Goal: Information Seeking & Learning: Learn about a topic

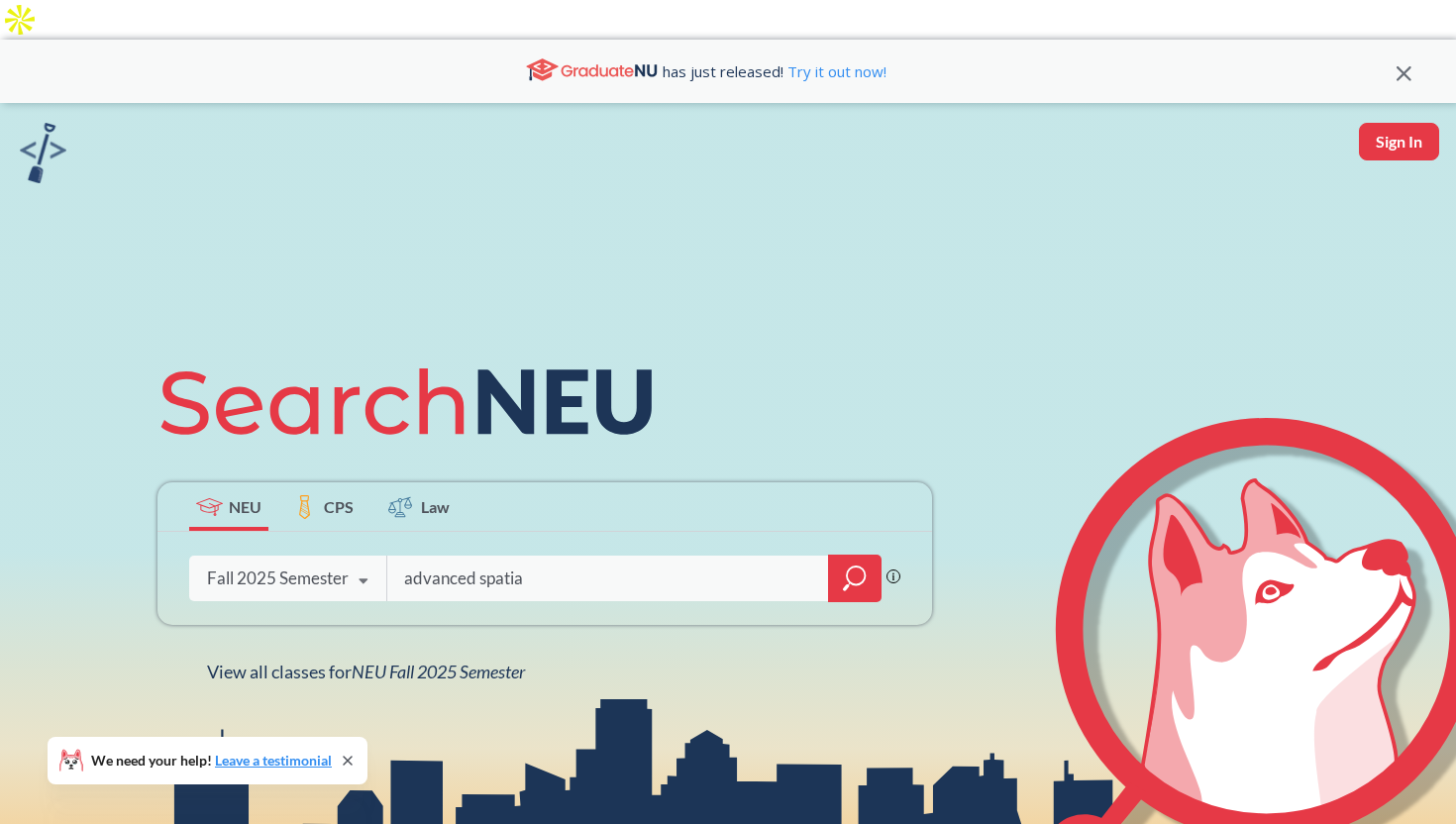
type input "advanced spatial"
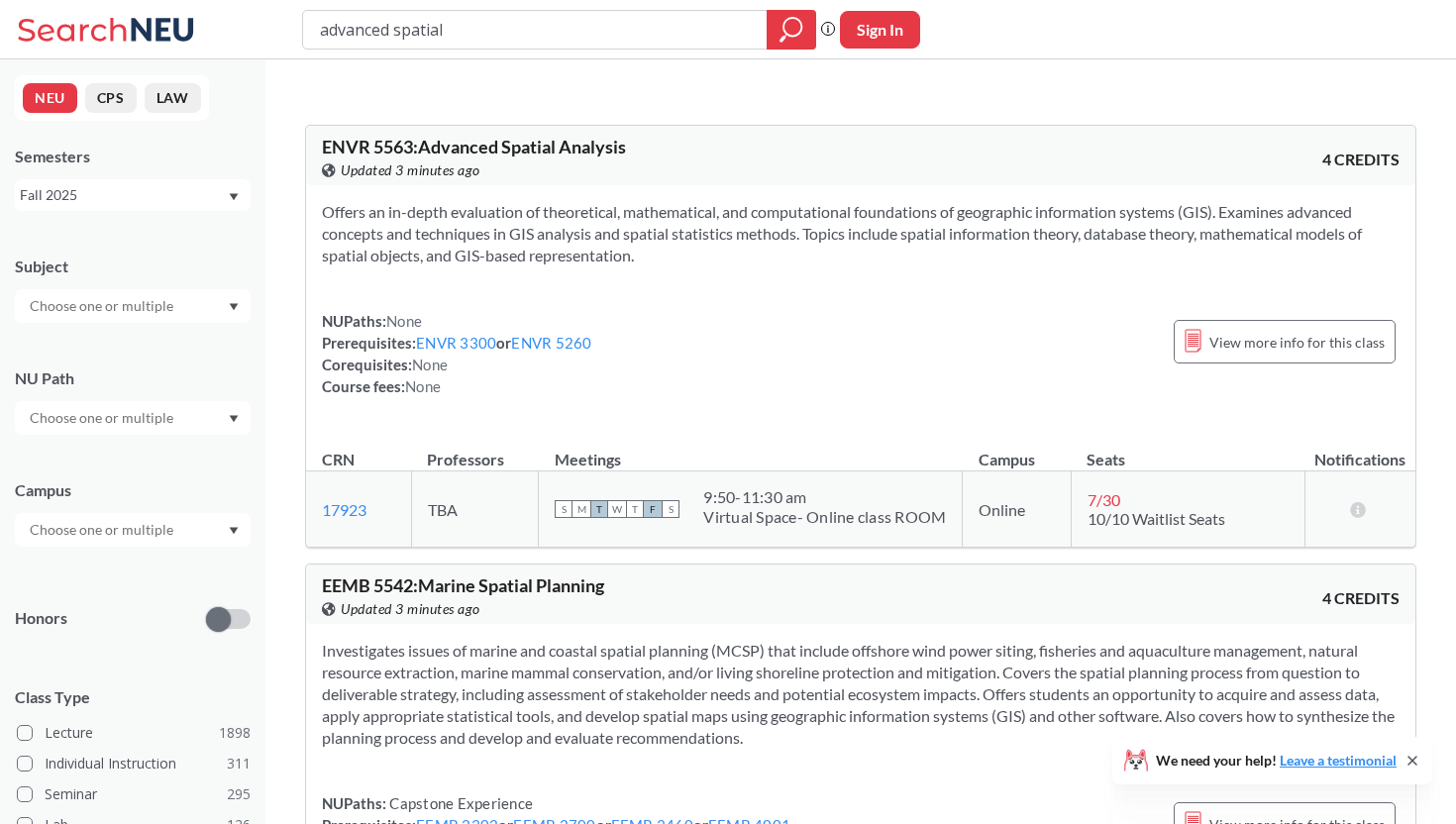
click at [840, 507] on div "Virtual Space- Online class ROOM" at bounding box center [824, 517] width 243 height 20
click at [907, 487] on div "9:50 - 11:30 am" at bounding box center [824, 497] width 243 height 20
click at [1253, 330] on span "View more info for this class" at bounding box center [1296, 342] width 175 height 25
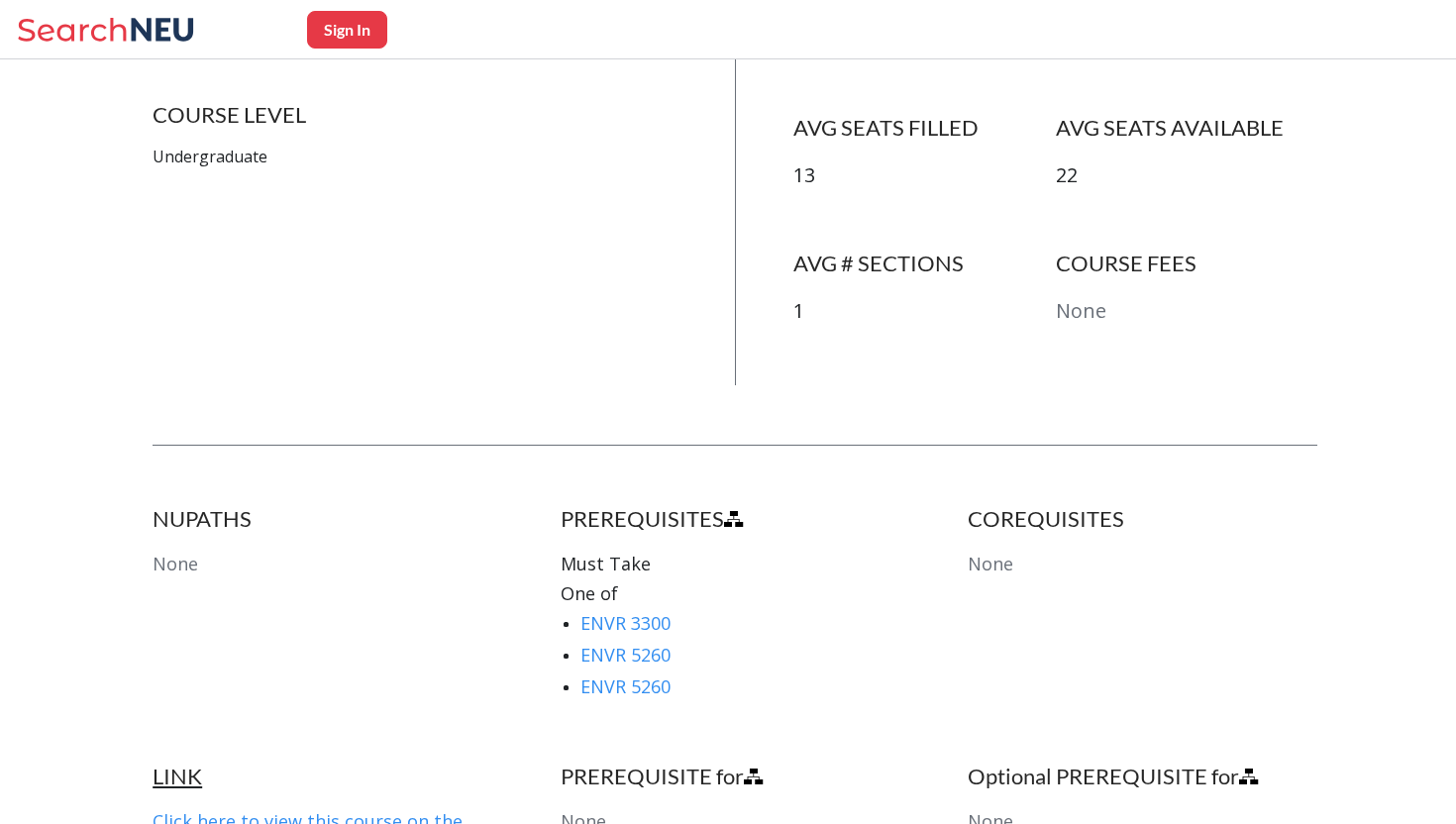
scroll to position [697, 0]
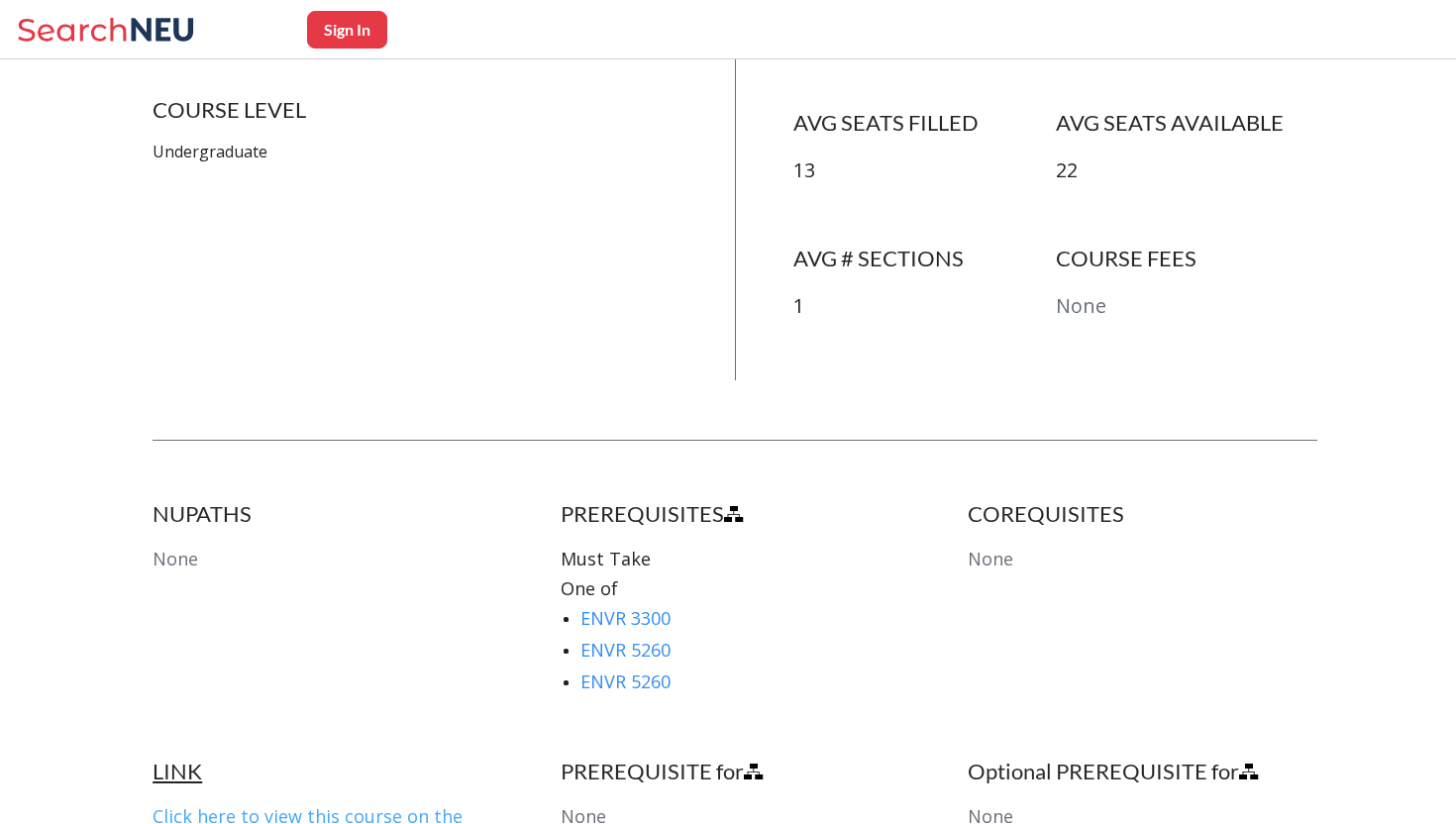
click at [229, 804] on link "Click here to view this course on the Northeastern website." at bounding box center [308, 831] width 310 height 54
